Goal: Transaction & Acquisition: Purchase product/service

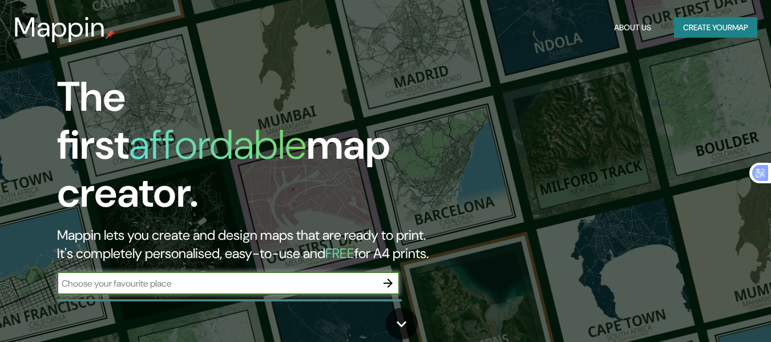
drag, startPoint x: 0, startPoint y: 0, endPoint x: 271, endPoint y: 271, distance: 383.3
click at [271, 277] on input "text" at bounding box center [217, 283] width 320 height 13
type input "CAÑETE"
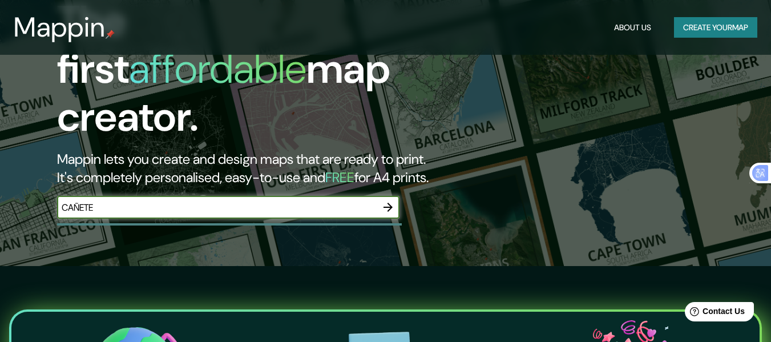
click at [391, 200] on icon "button" at bounding box center [388, 207] width 14 height 14
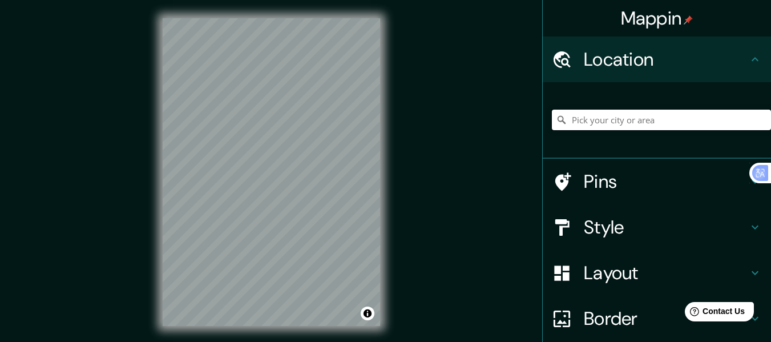
click at [639, 123] on input "Pick your city or area" at bounding box center [661, 120] width 219 height 21
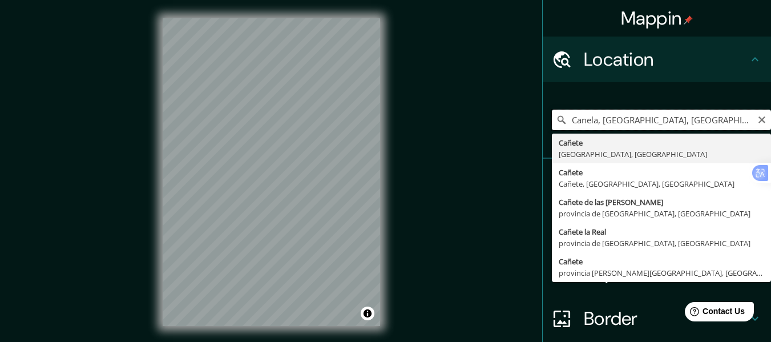
click at [648, 119] on input "Canela, [GEOGRAPHIC_DATA], [GEOGRAPHIC_DATA]" at bounding box center [661, 120] width 219 height 21
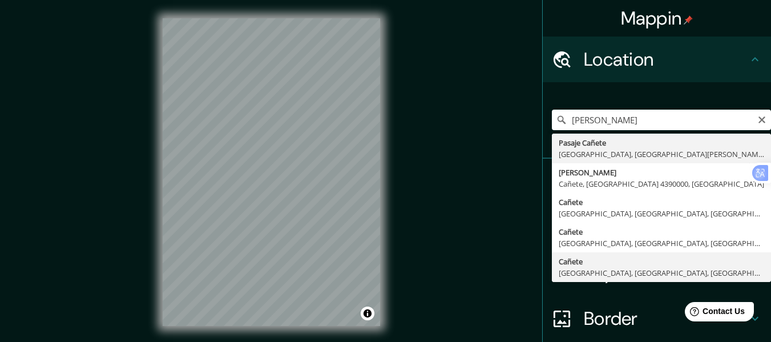
type input "Cañete, [GEOGRAPHIC_DATA], [GEOGRAPHIC_DATA], [GEOGRAPHIC_DATA]"
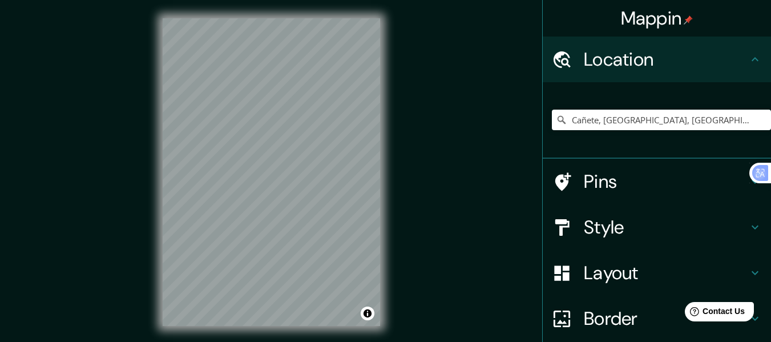
click at [617, 187] on h4 "Pins" at bounding box center [666, 181] width 164 height 23
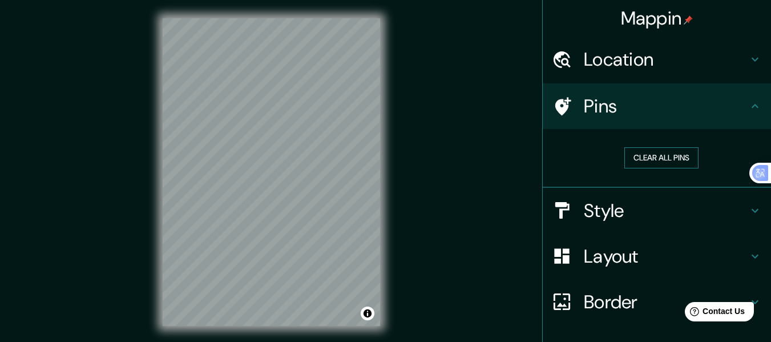
click at [644, 156] on button "Clear all pins" at bounding box center [661, 157] width 74 height 21
click at [627, 211] on h4 "Style" at bounding box center [666, 210] width 164 height 23
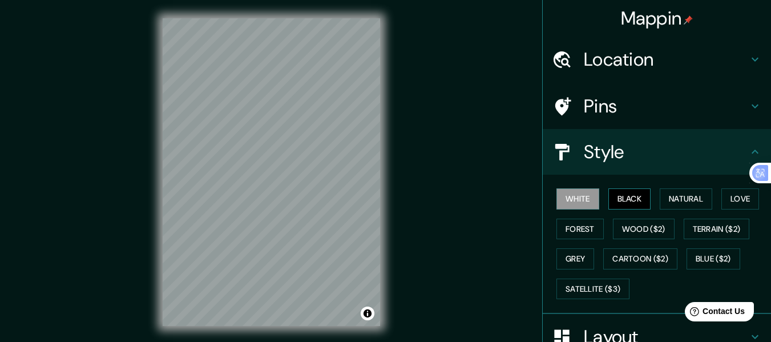
click at [623, 201] on button "Black" at bounding box center [629, 198] width 43 height 21
click at [674, 197] on button "Natural" at bounding box center [686, 198] width 52 height 21
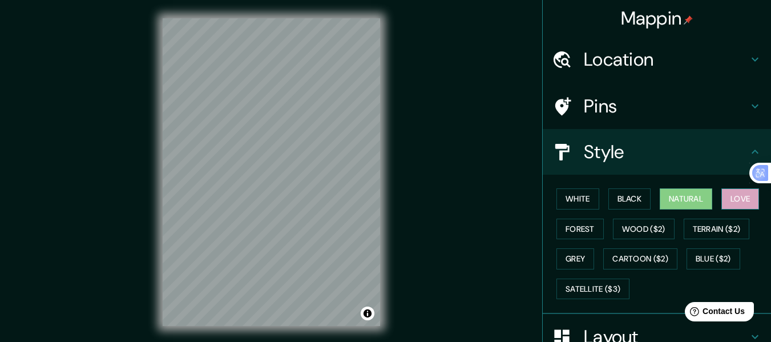
click at [740, 201] on button "Love" at bounding box center [740, 198] width 38 height 21
click at [573, 224] on button "Forest" at bounding box center [579, 229] width 47 height 21
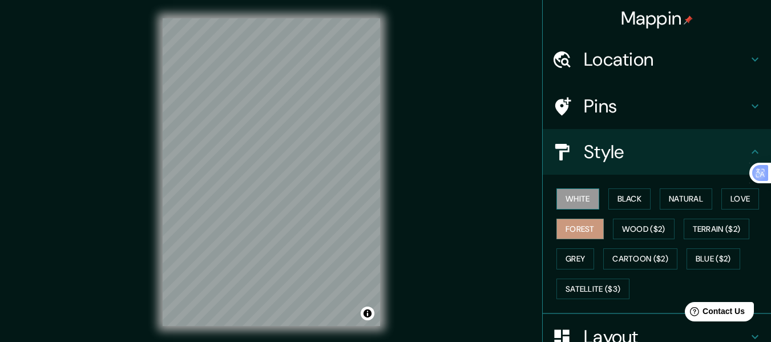
click at [577, 204] on button "White" at bounding box center [577, 198] width 43 height 21
click at [618, 204] on button "Black" at bounding box center [629, 198] width 43 height 21
click at [577, 201] on button "White" at bounding box center [577, 198] width 43 height 21
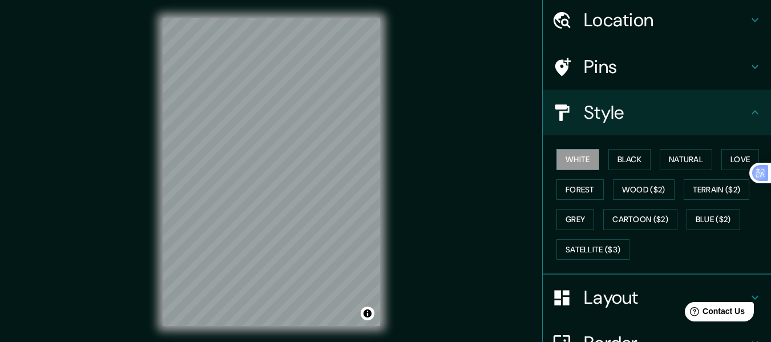
scroll to position [76, 0]
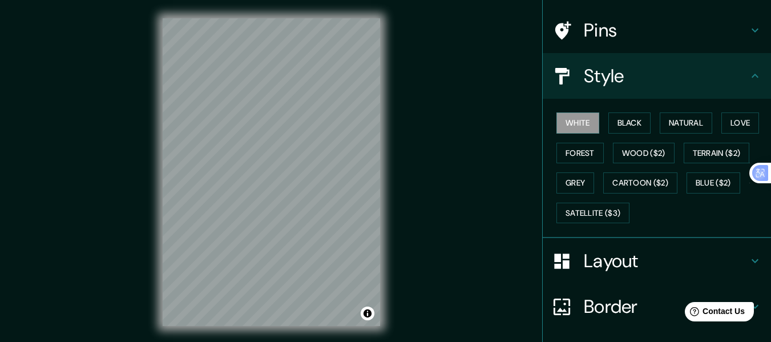
click at [633, 261] on h4 "Layout" at bounding box center [666, 260] width 164 height 23
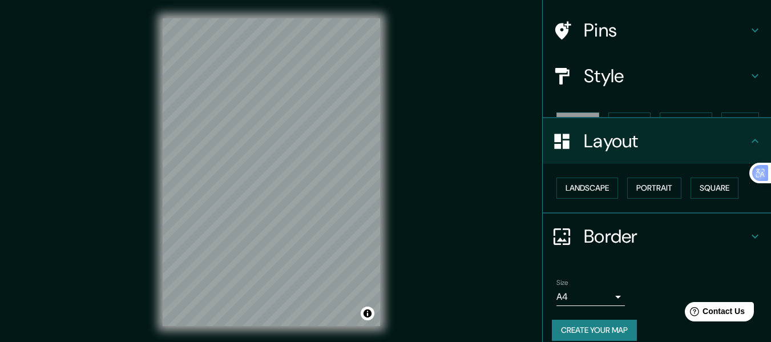
scroll to position [68, 0]
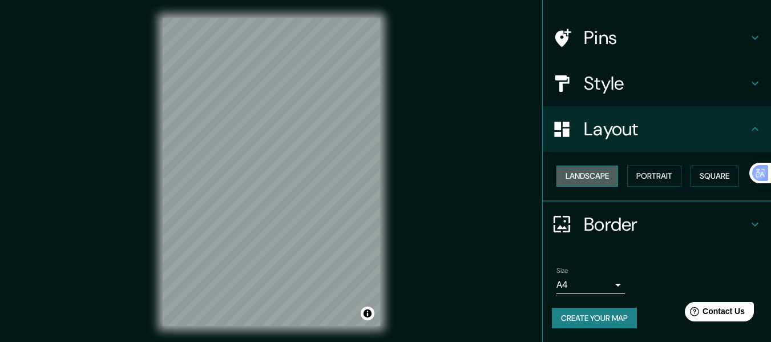
click at [595, 168] on button "Landscape" at bounding box center [587, 175] width 62 height 21
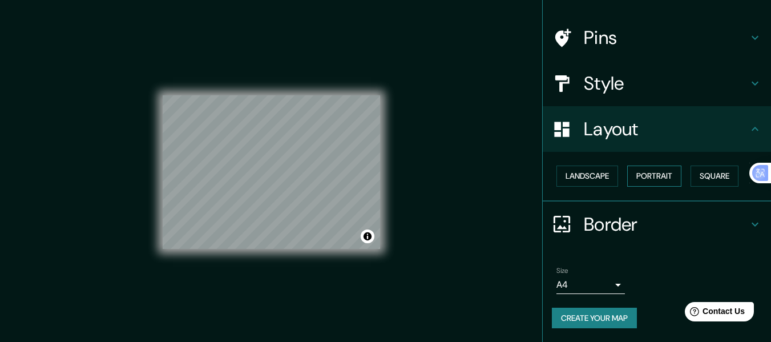
click at [646, 176] on button "Portrait" at bounding box center [654, 175] width 54 height 21
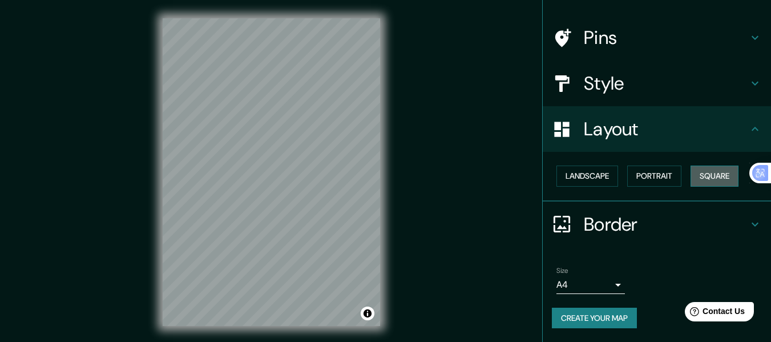
click at [702, 176] on button "Square" at bounding box center [714, 175] width 48 height 21
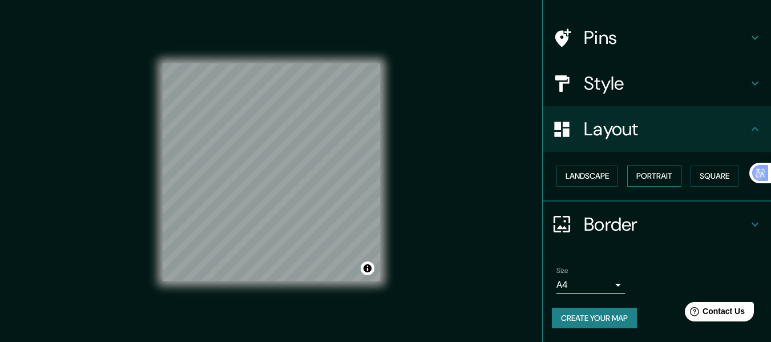
click at [638, 172] on button "Portrait" at bounding box center [654, 175] width 54 height 21
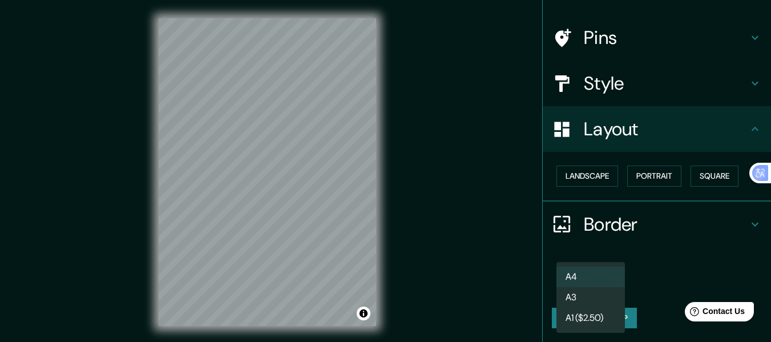
click at [614, 282] on body "Mappin Location [GEOGRAPHIC_DATA], [GEOGRAPHIC_DATA], [GEOGRAPHIC_DATA], [GEOGR…" at bounding box center [385, 171] width 771 height 342
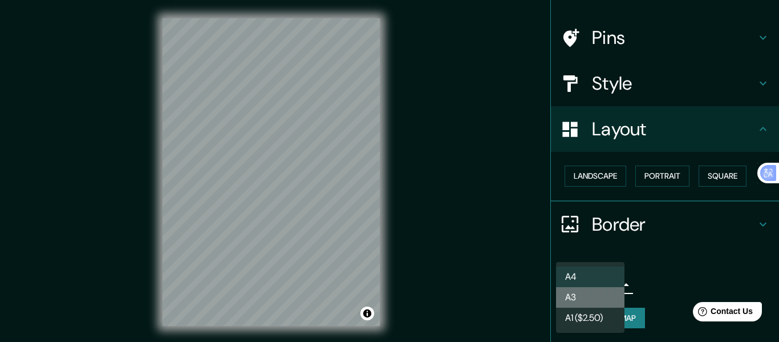
click at [608, 293] on li "A3" at bounding box center [590, 297] width 68 height 21
type input "a4"
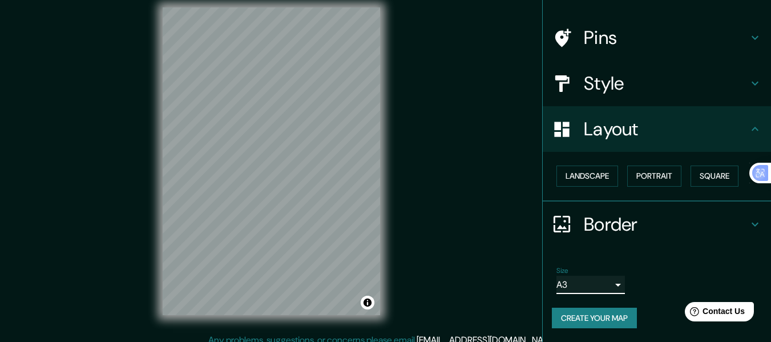
scroll to position [21, 0]
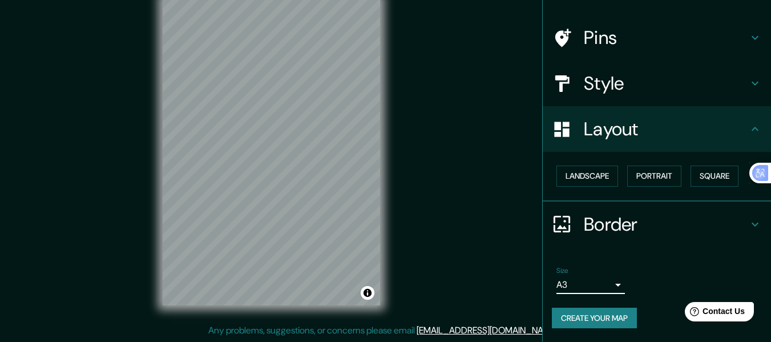
click at [614, 312] on button "Create your map" at bounding box center [594, 318] width 85 height 21
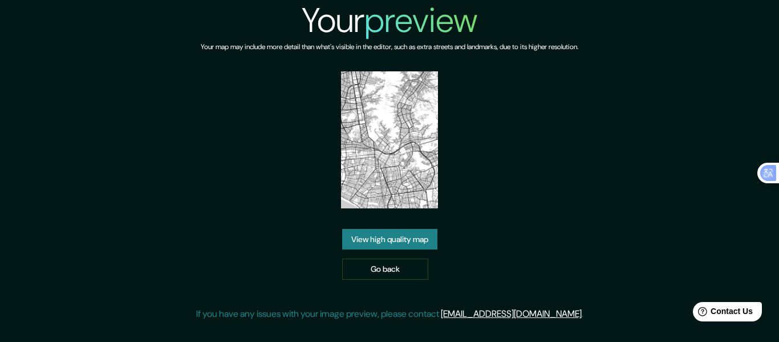
click at [375, 229] on link "View high quality map" at bounding box center [389, 239] width 95 height 21
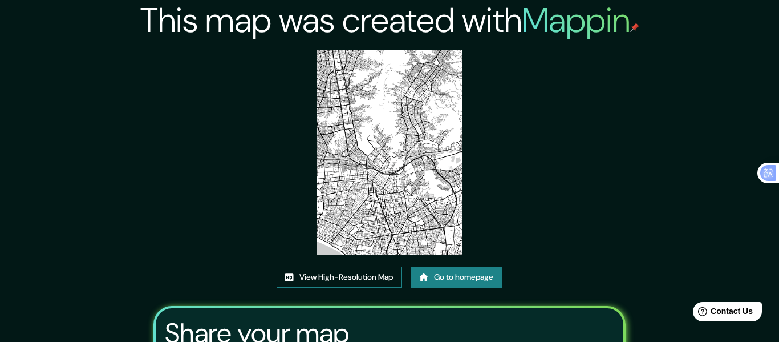
click at [367, 266] on link "View High-Resolution Map" at bounding box center [340, 276] width 126 height 21
